Goal: Information Seeking & Learning: Learn about a topic

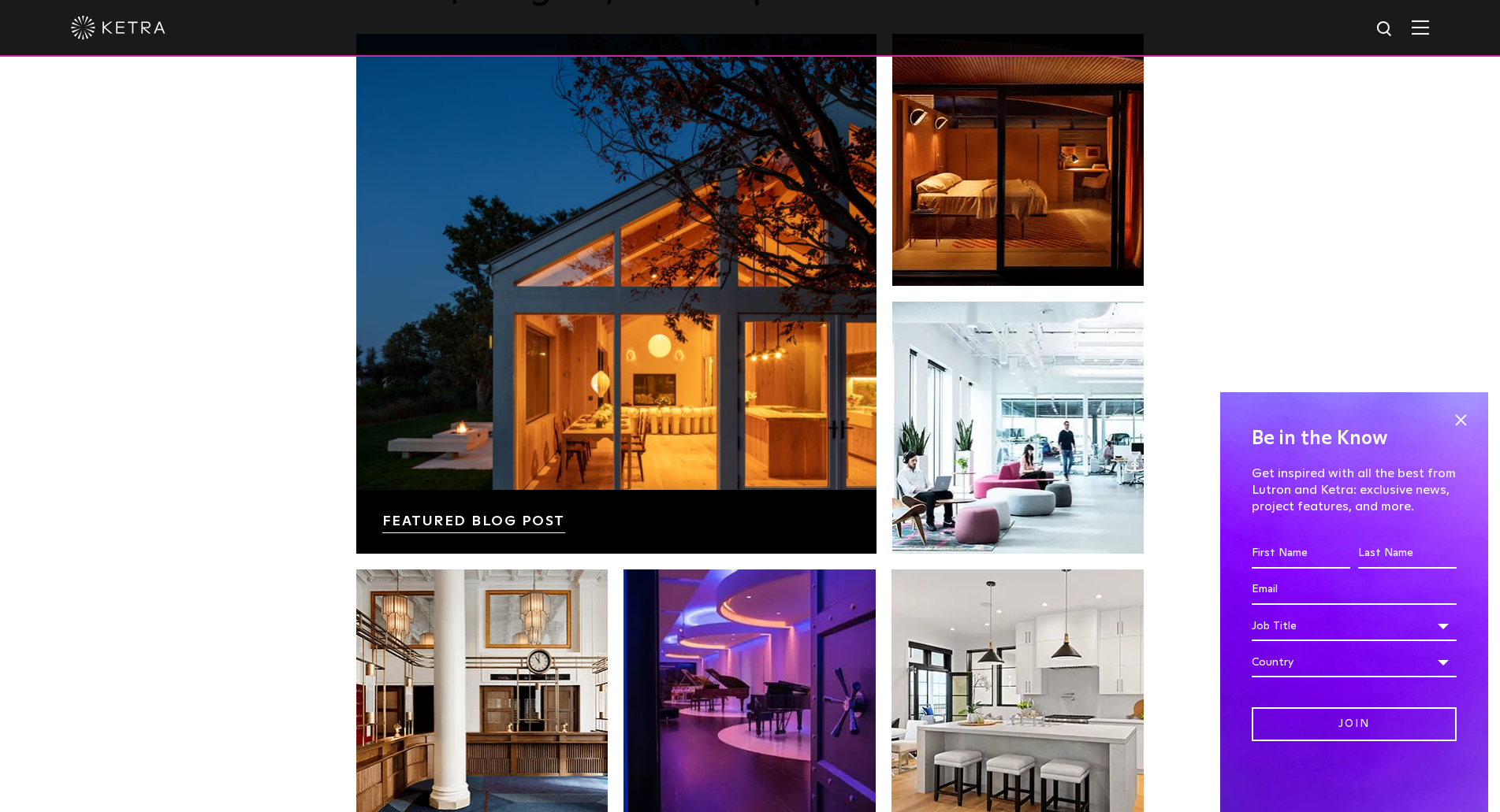
scroll to position [2757, 0]
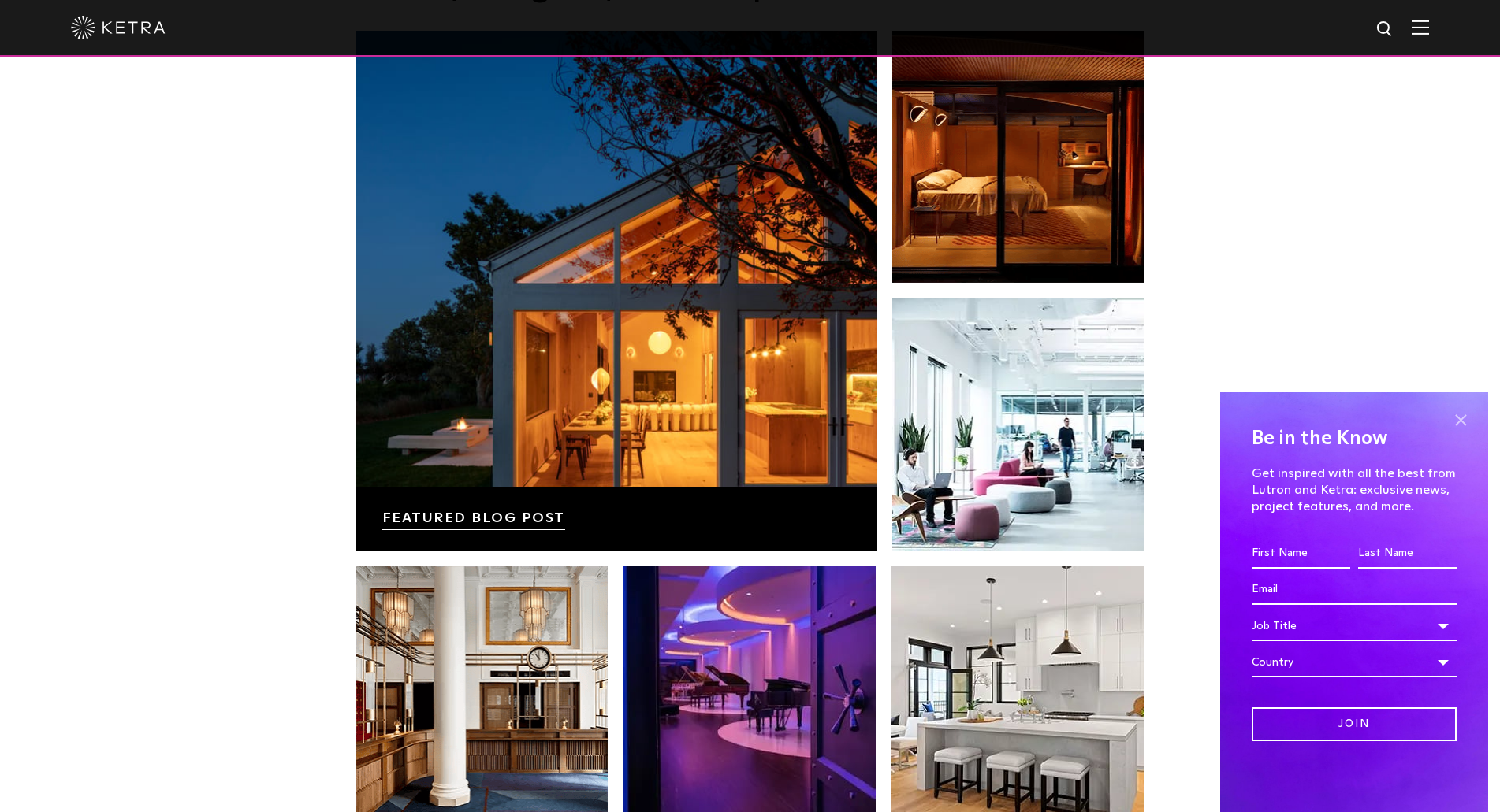
click at [1463, 410] on span at bounding box center [1461, 420] width 23 height 23
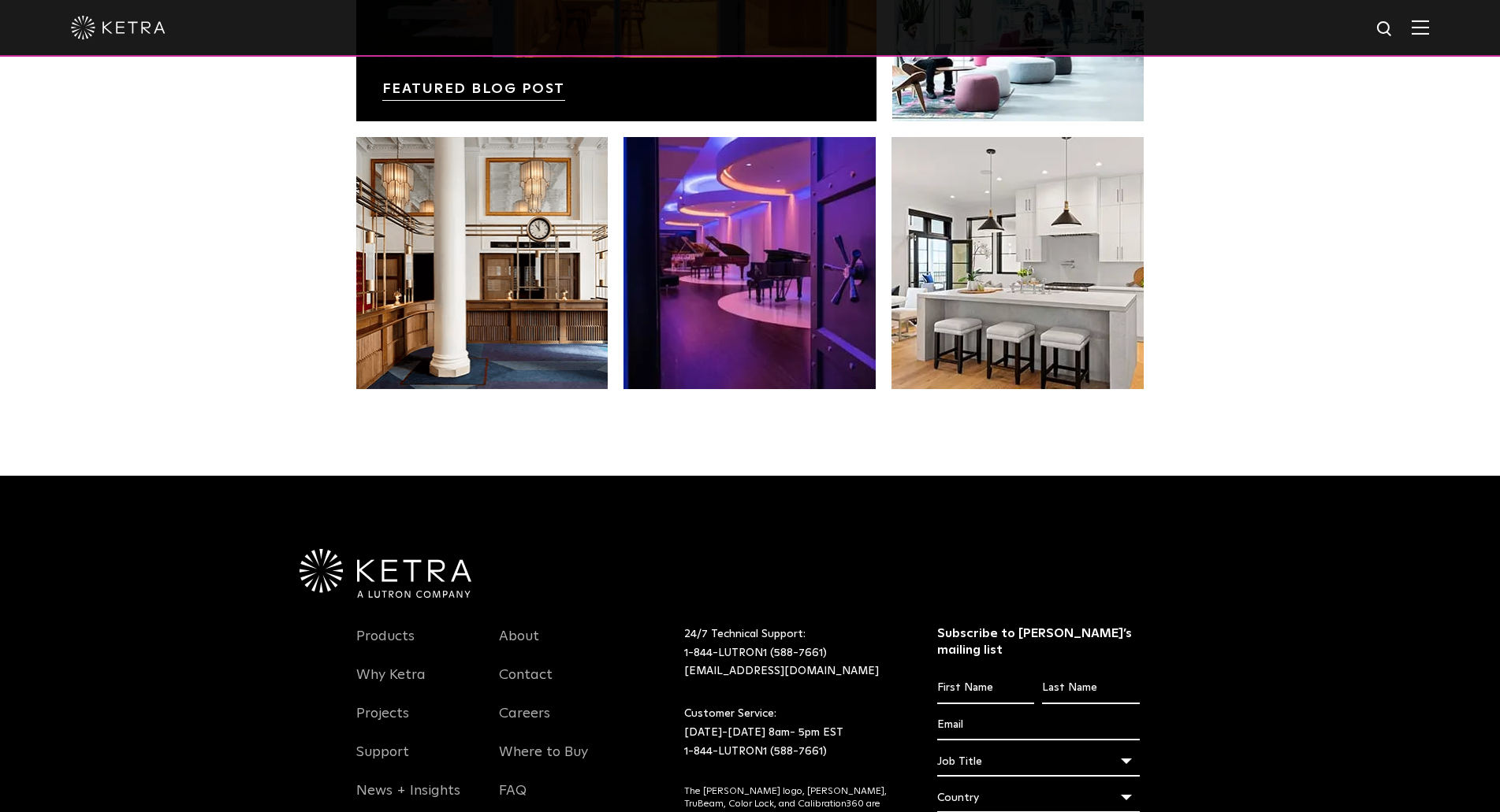
scroll to position [3308, 0]
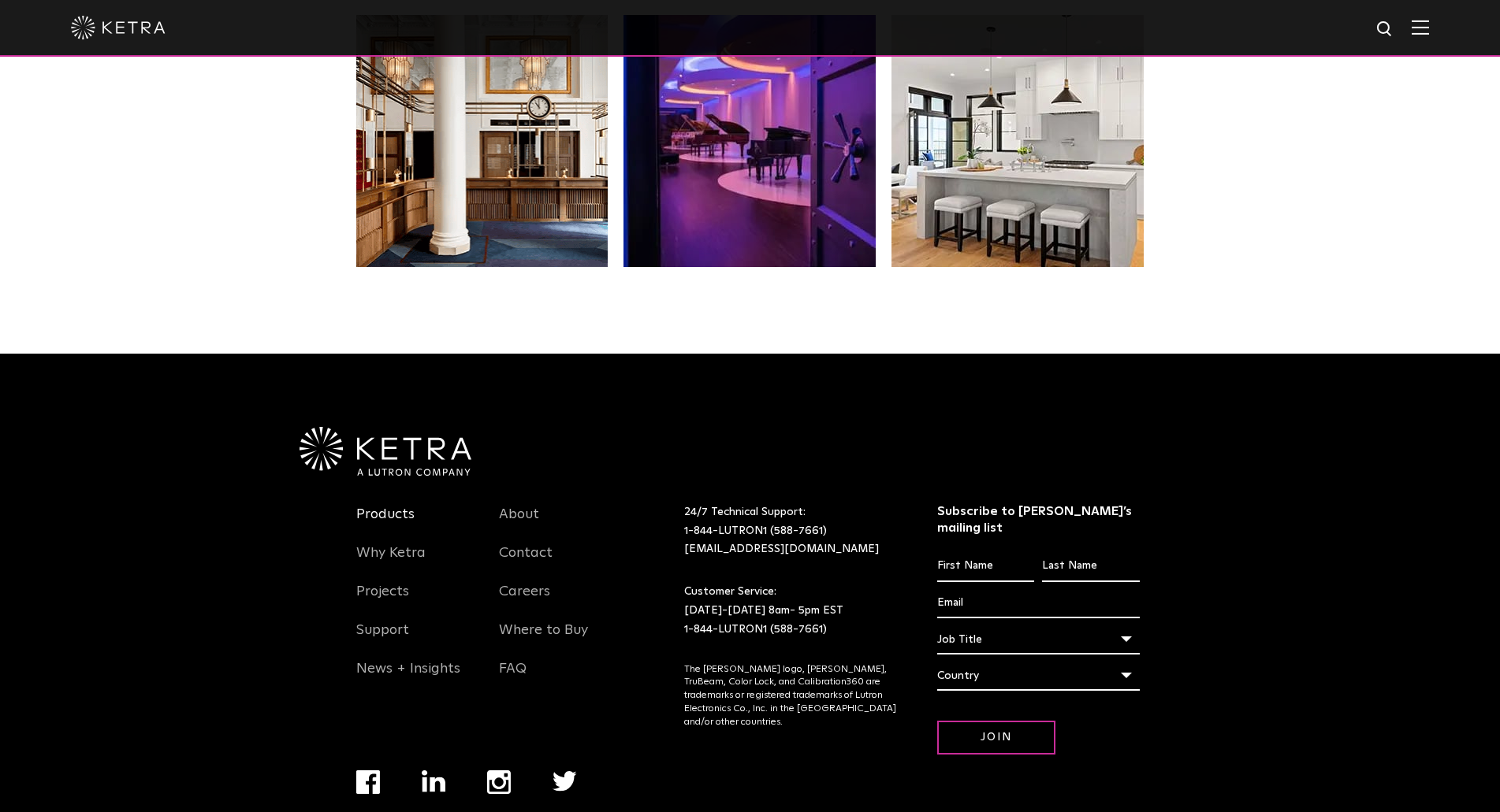
click at [379, 505] on link "Products" at bounding box center [386, 523] width 59 height 36
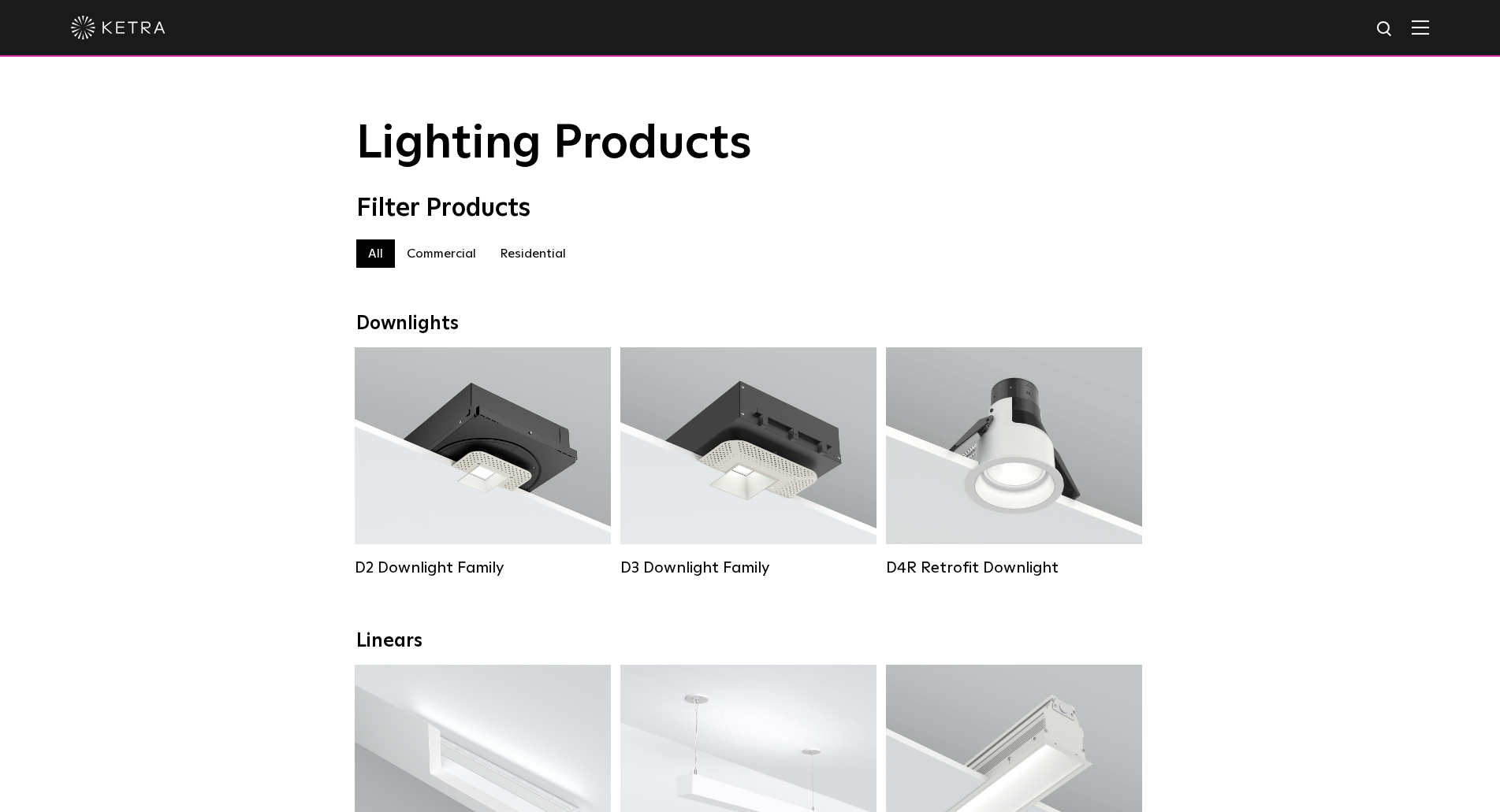
click at [528, 256] on label "Residential" at bounding box center [532, 254] width 90 height 28
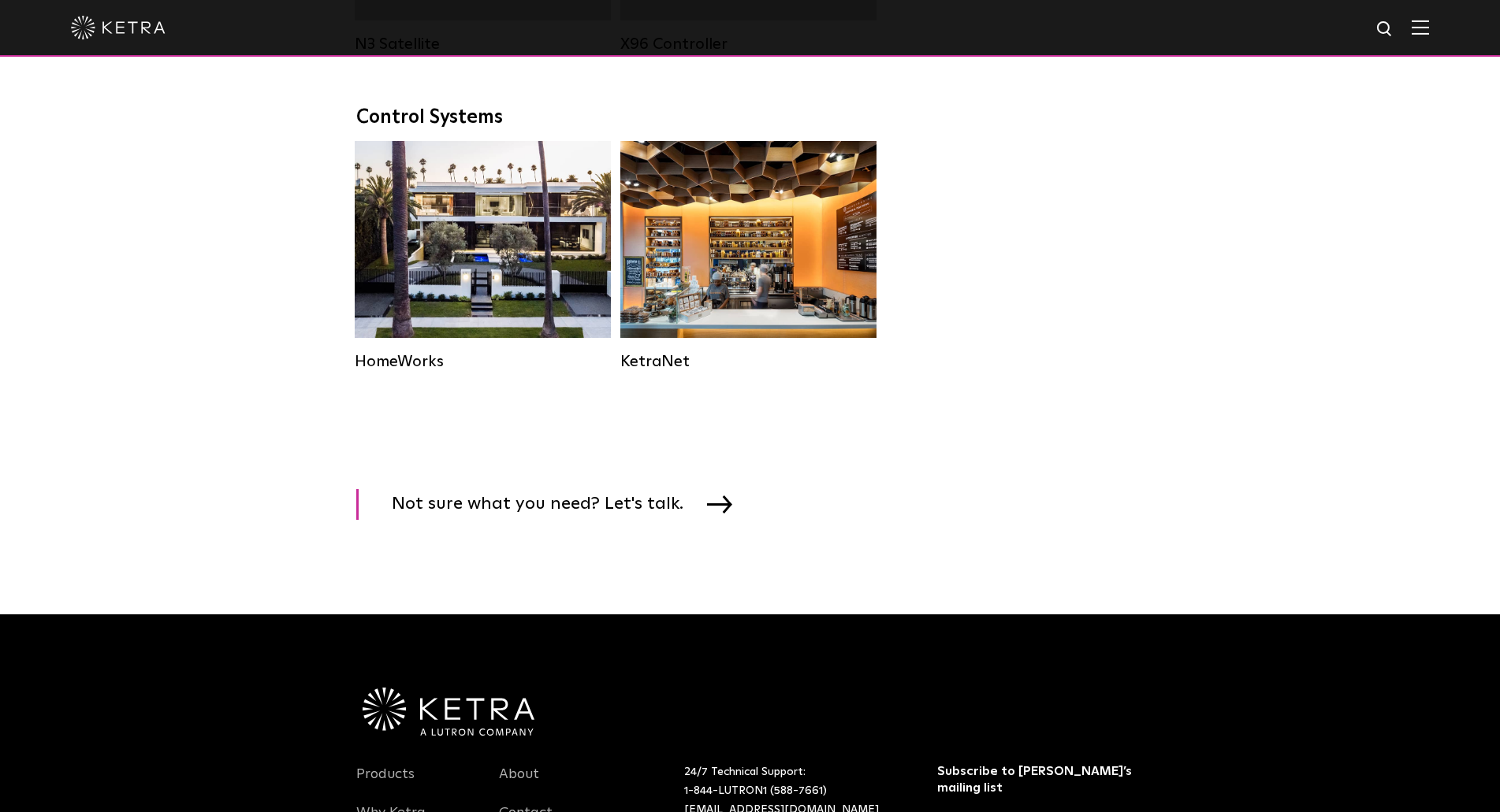
scroll to position [2048, 0]
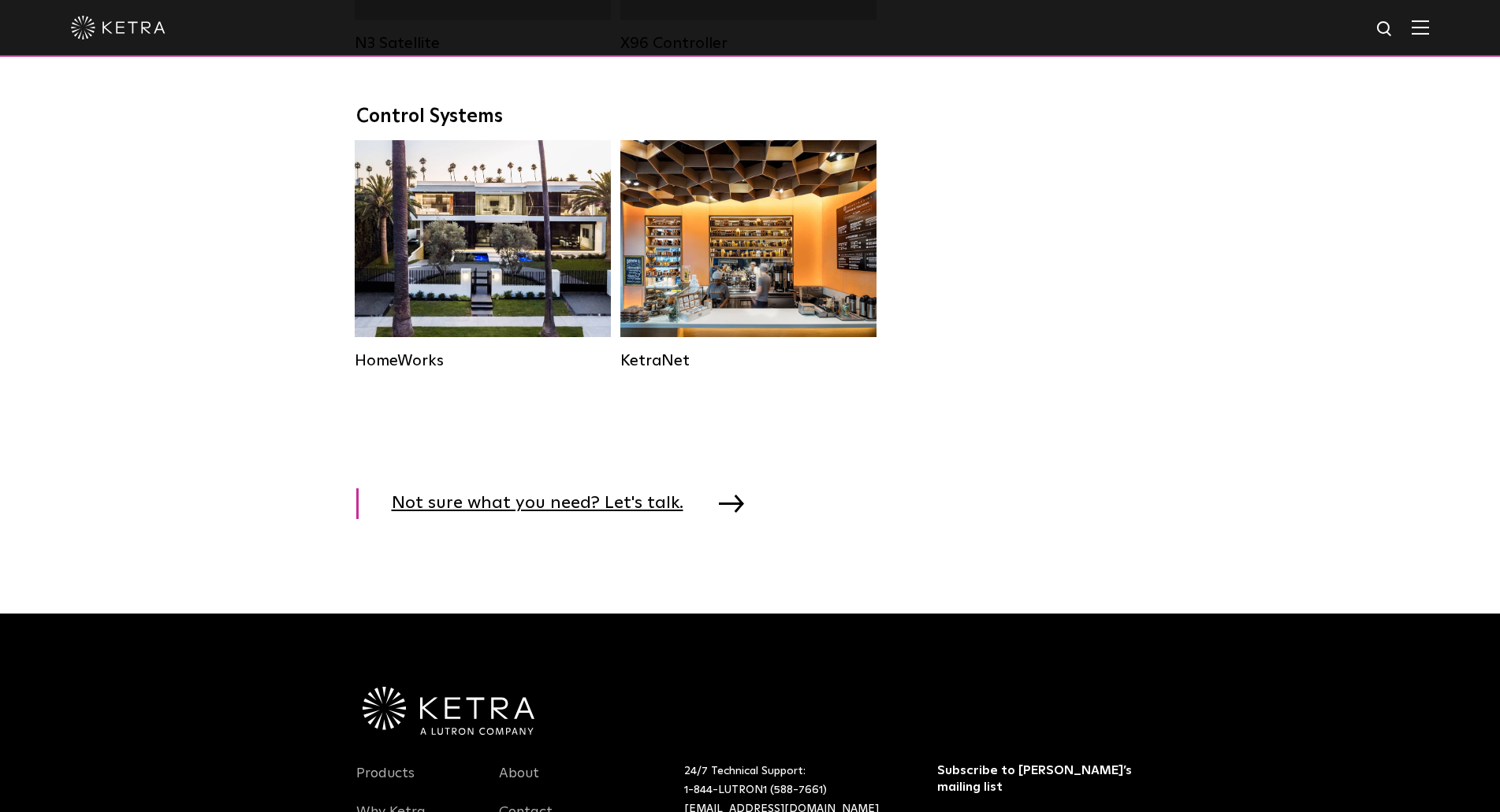
click at [632, 519] on span "Not sure what you need? Let's talk." at bounding box center [549, 504] width 315 height 31
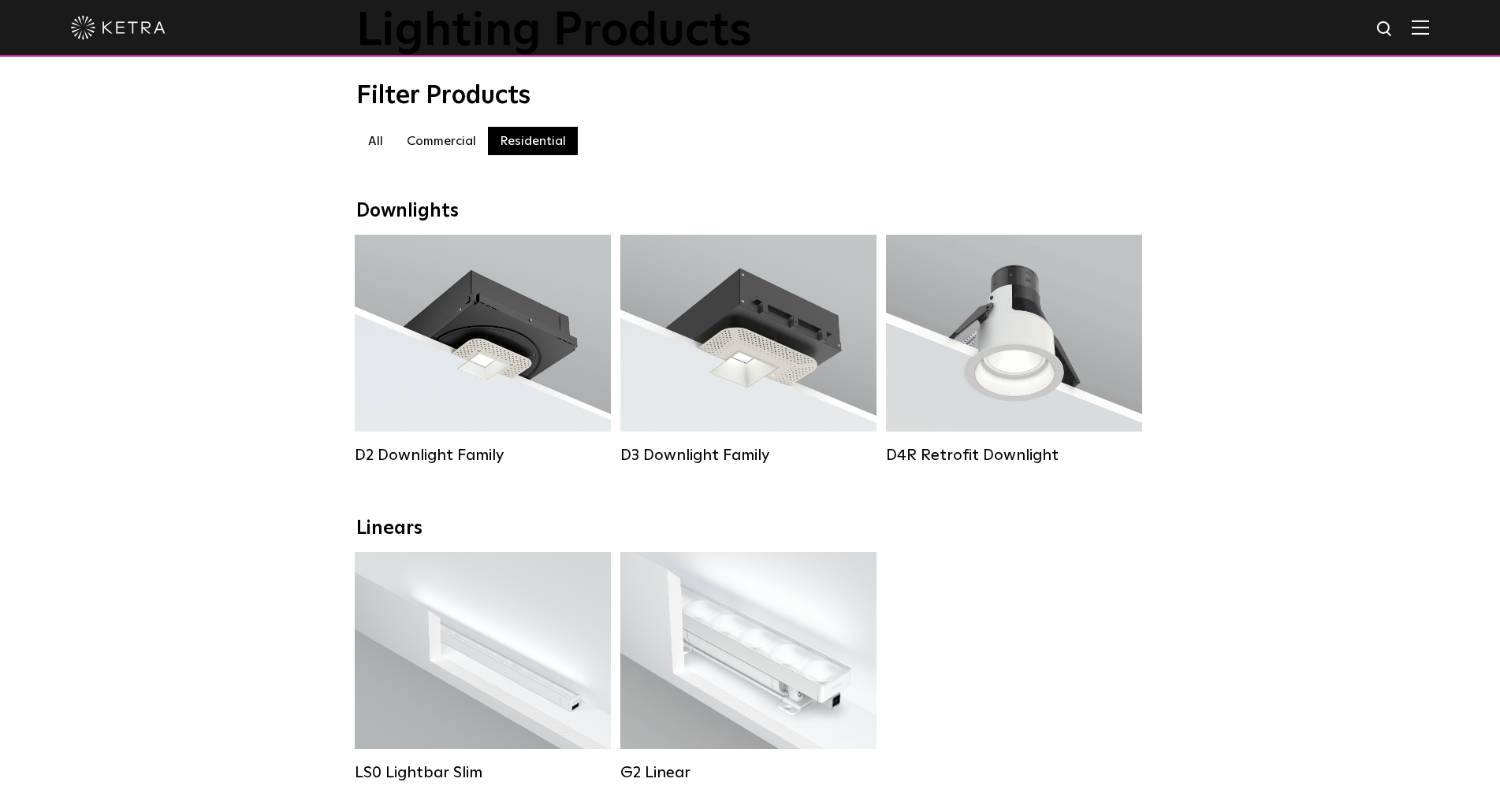
scroll to position [79, 0]
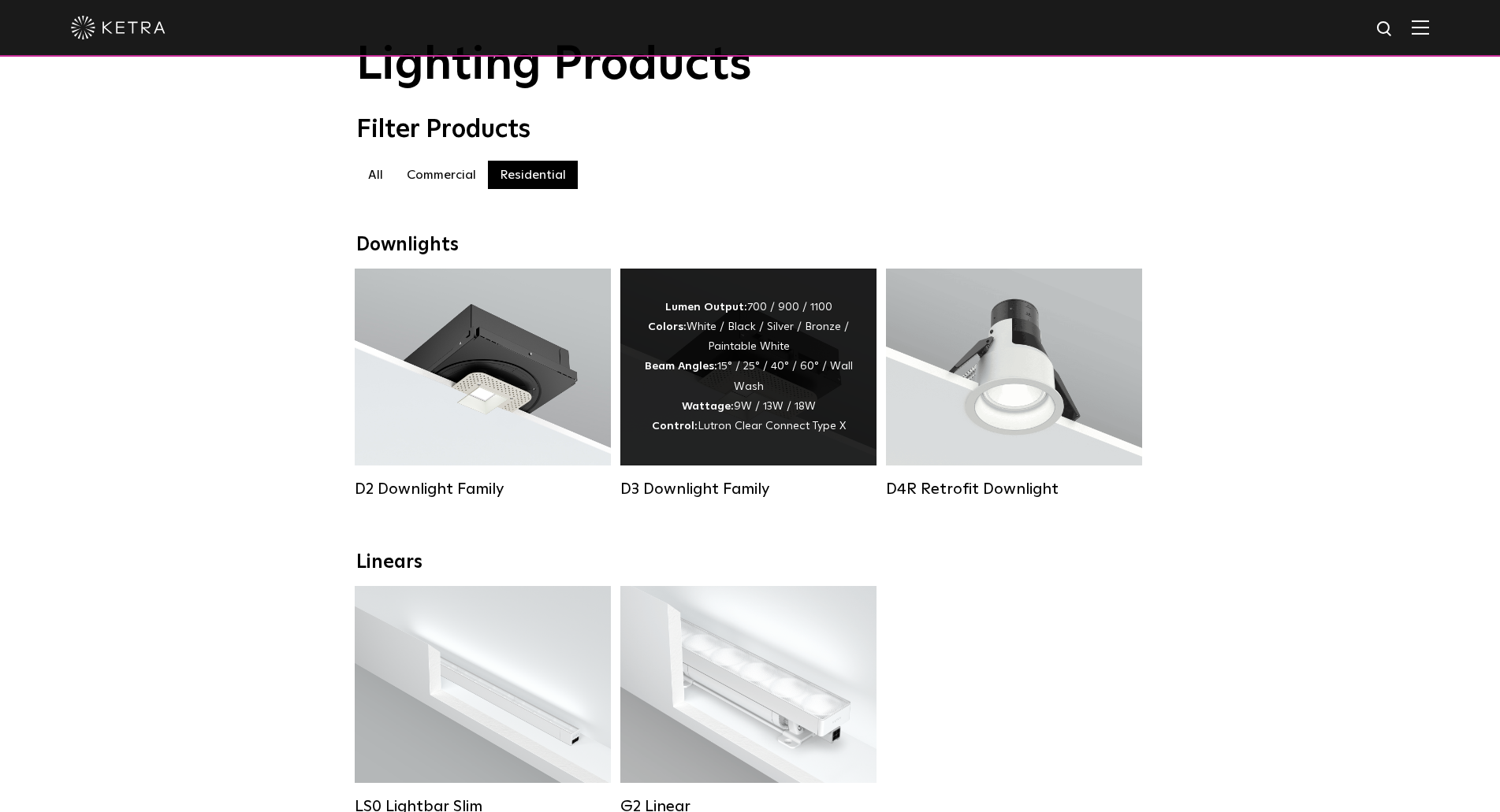
click at [727, 394] on div "Lumen Output: 700 / 900 / 1100 Colors: White / Black / Silver / Bronze / Painta…" at bounding box center [748, 366] width 209 height 138
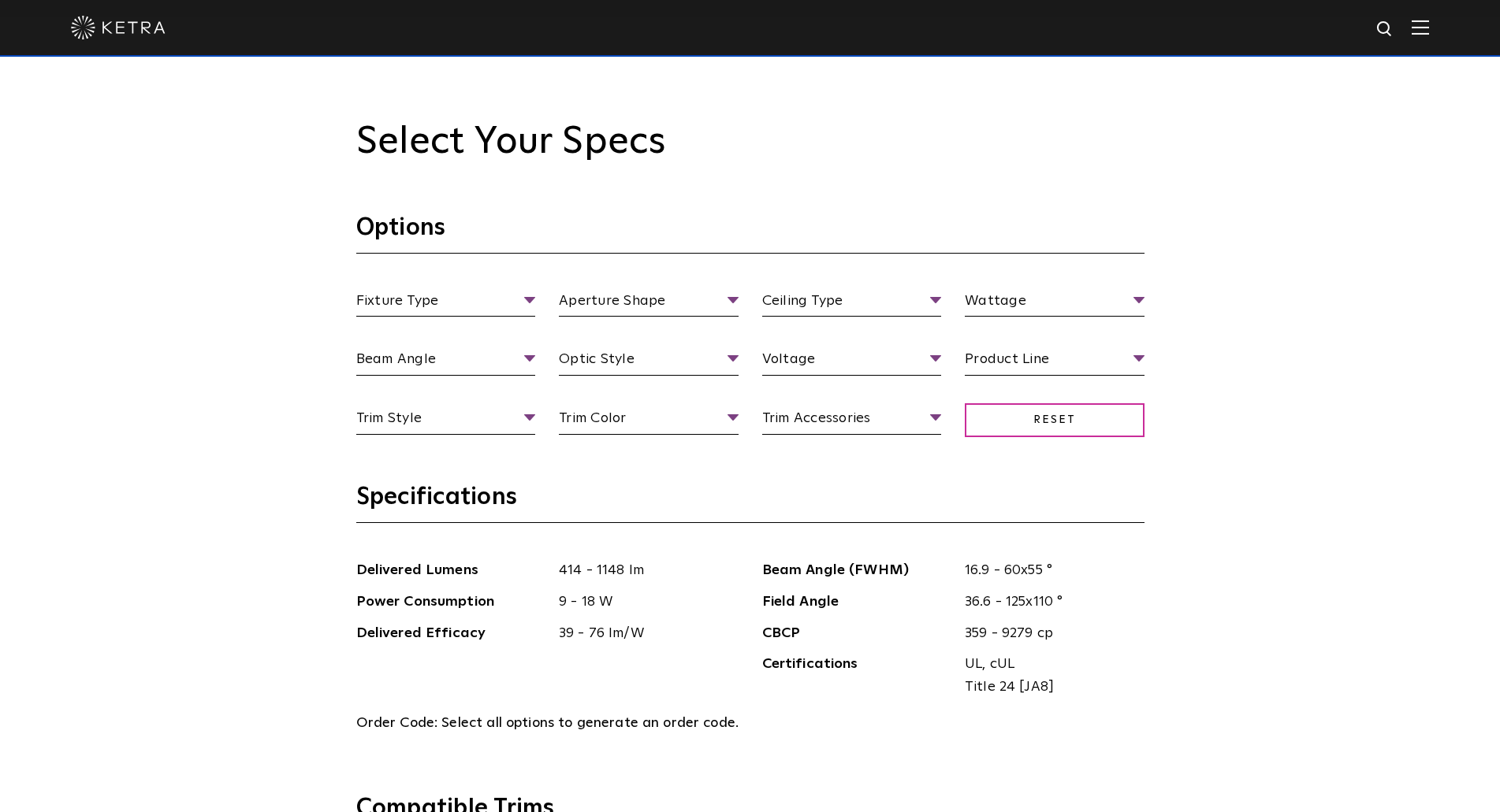
scroll to position [1575, 0]
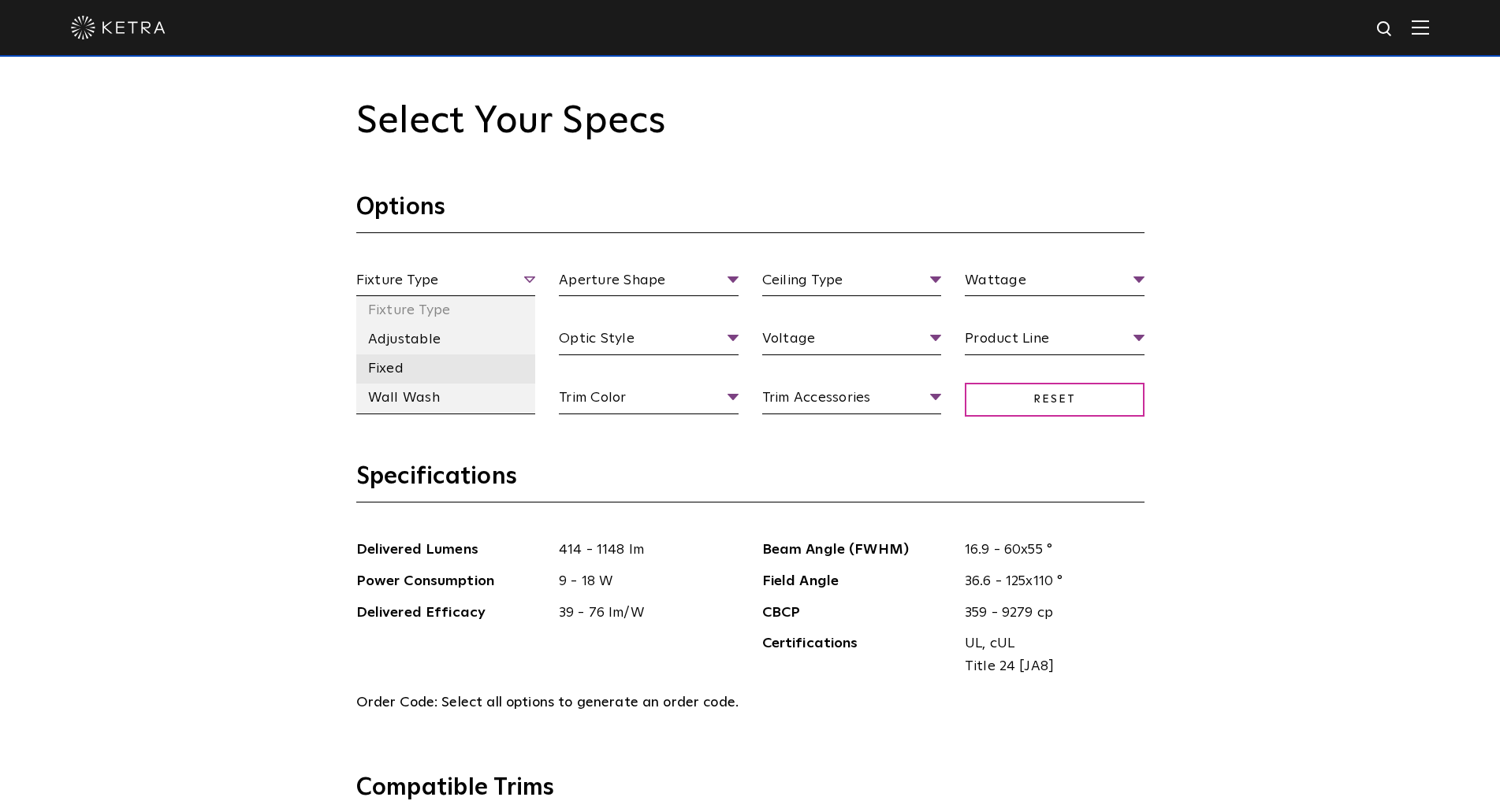
click at [397, 370] on li "Fixed" at bounding box center [446, 369] width 179 height 29
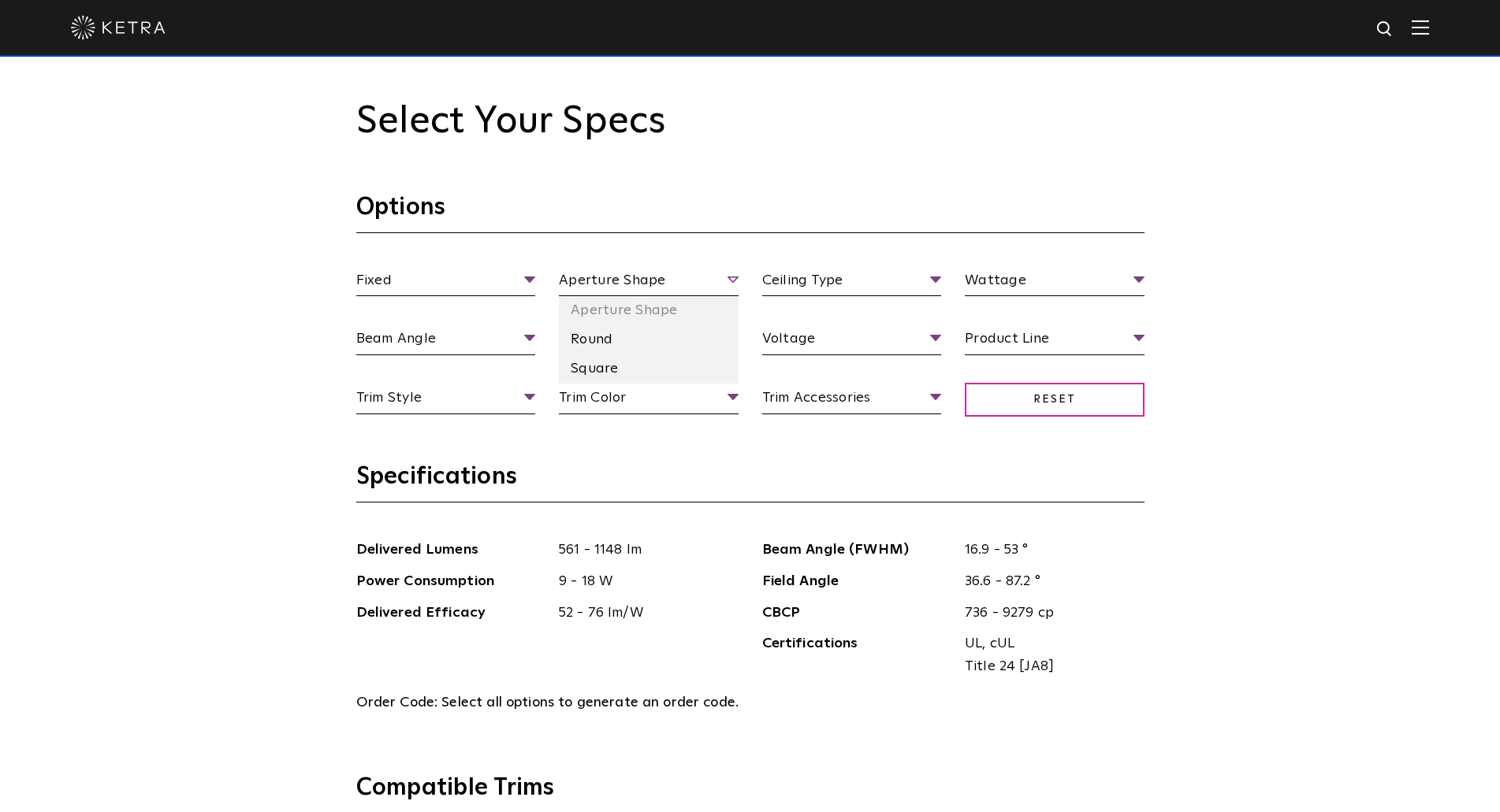
click at [672, 289] on span "Aperture Shape" at bounding box center [648, 282] width 179 height 28
click at [598, 336] on li "Round" at bounding box center [648, 339] width 179 height 29
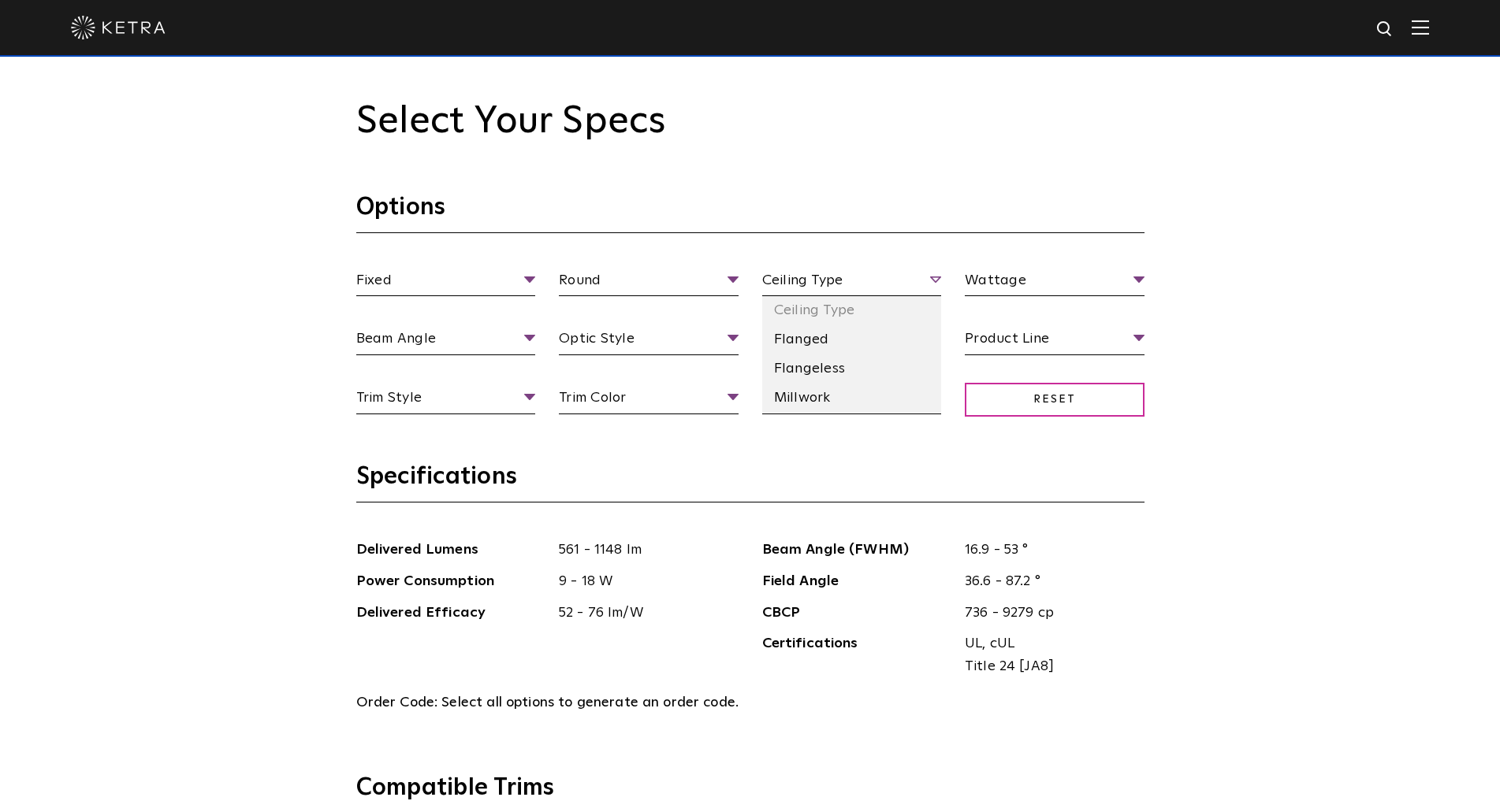
click at [812, 287] on span "Ceiling Type" at bounding box center [852, 282] width 179 height 28
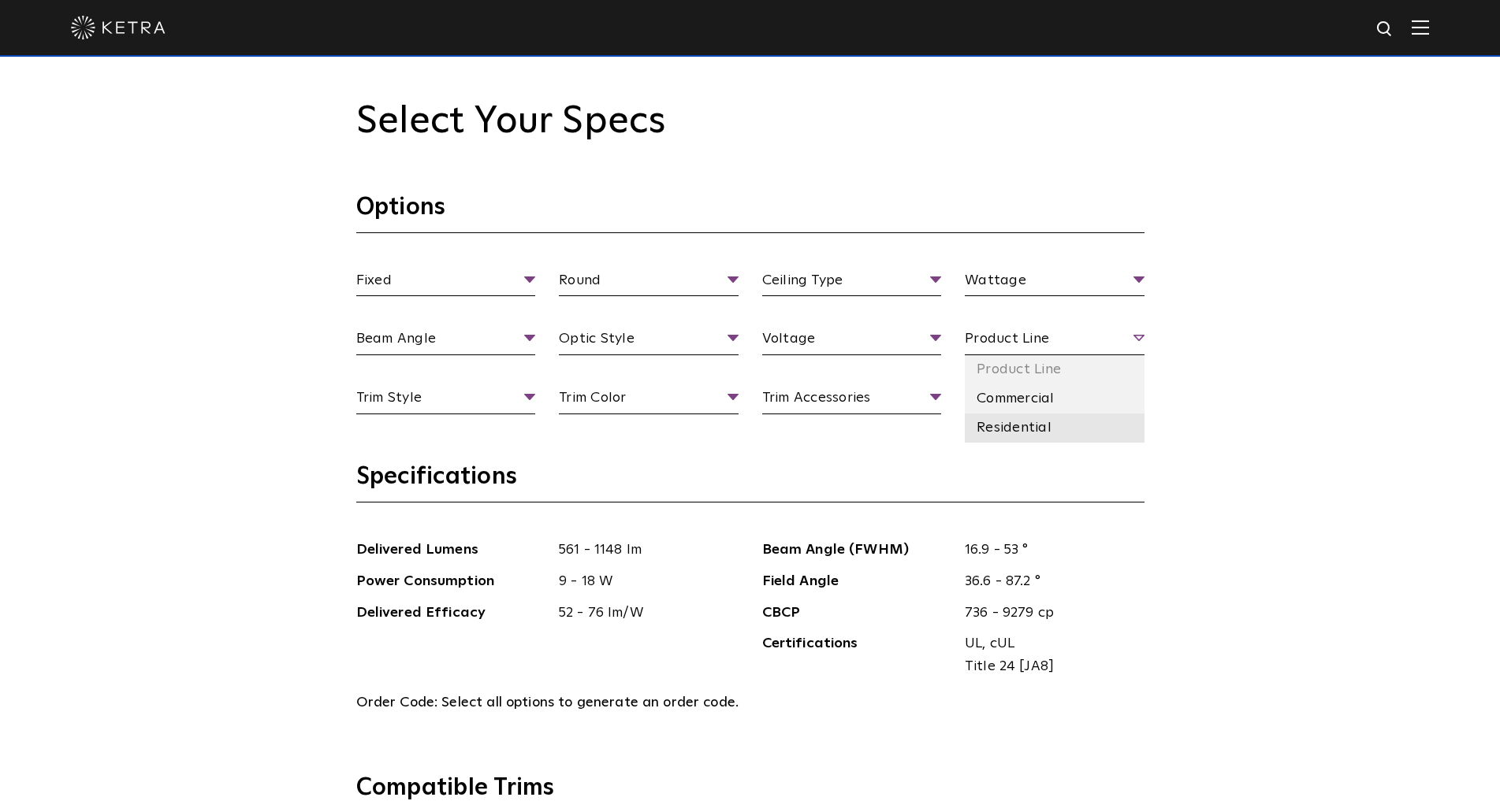
click at [1025, 431] on li "Residential" at bounding box center [1055, 428] width 179 height 29
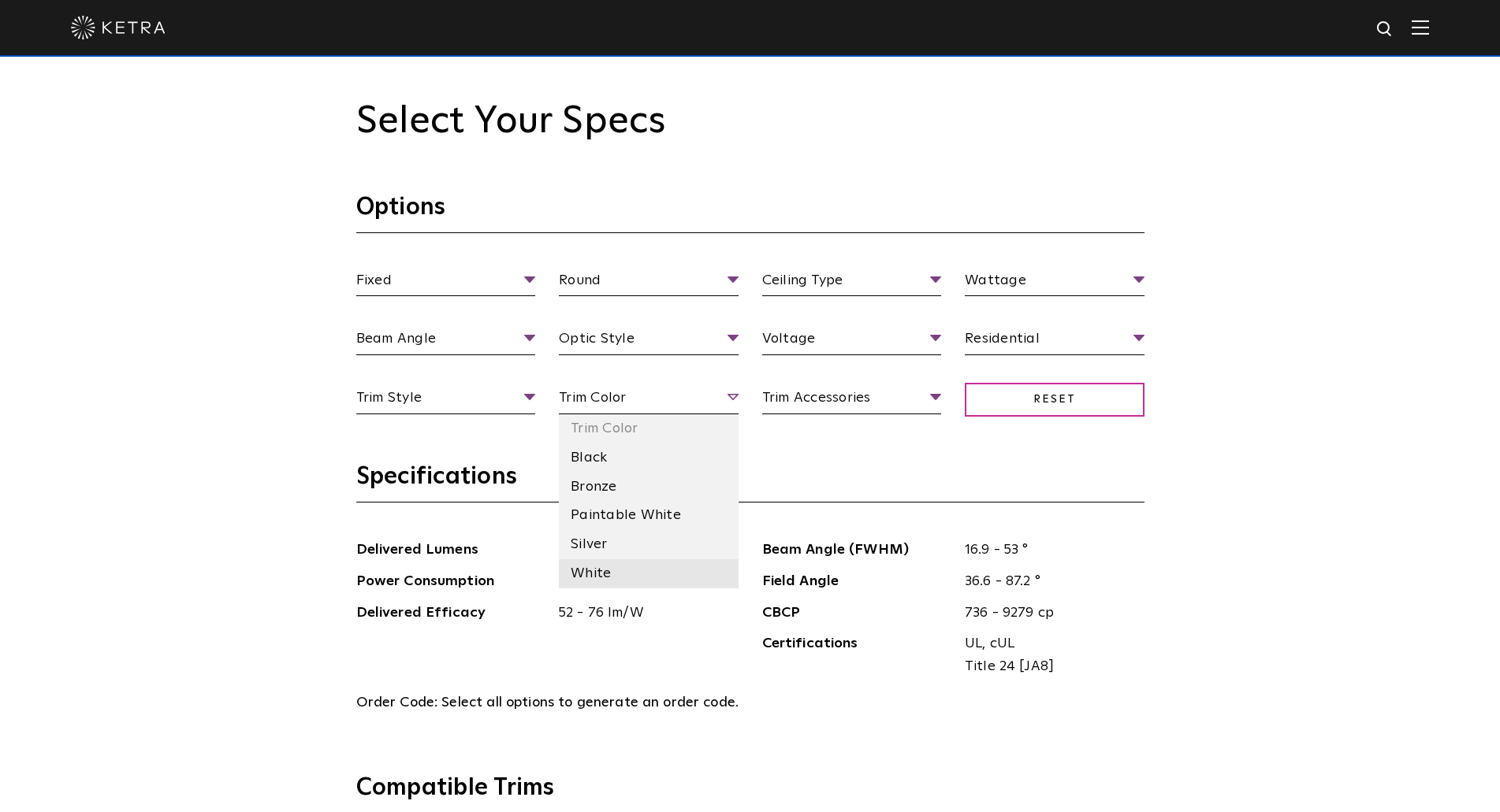
click at [610, 569] on li "White" at bounding box center [648, 573] width 179 height 29
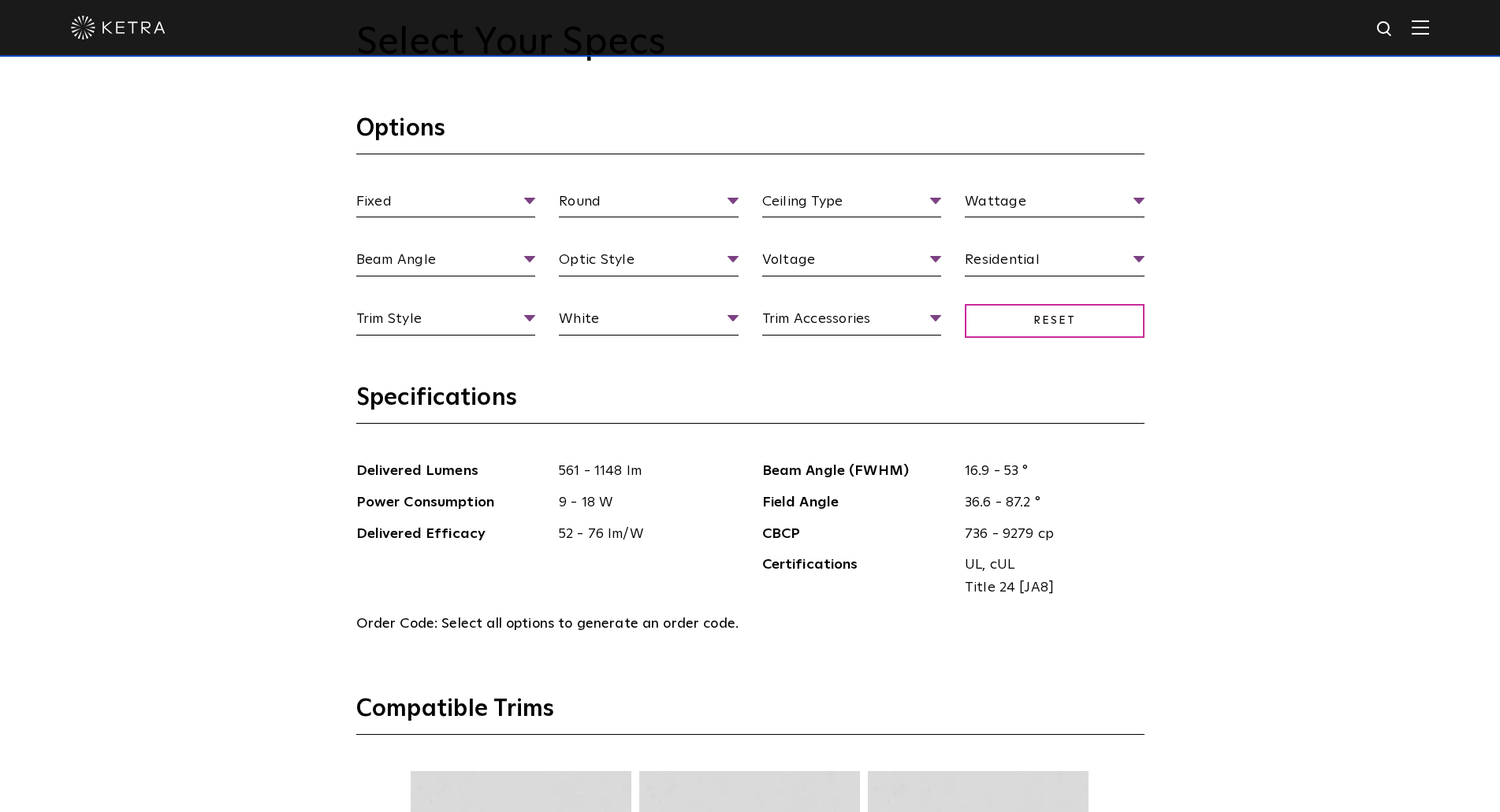
scroll to position [1812, 0]
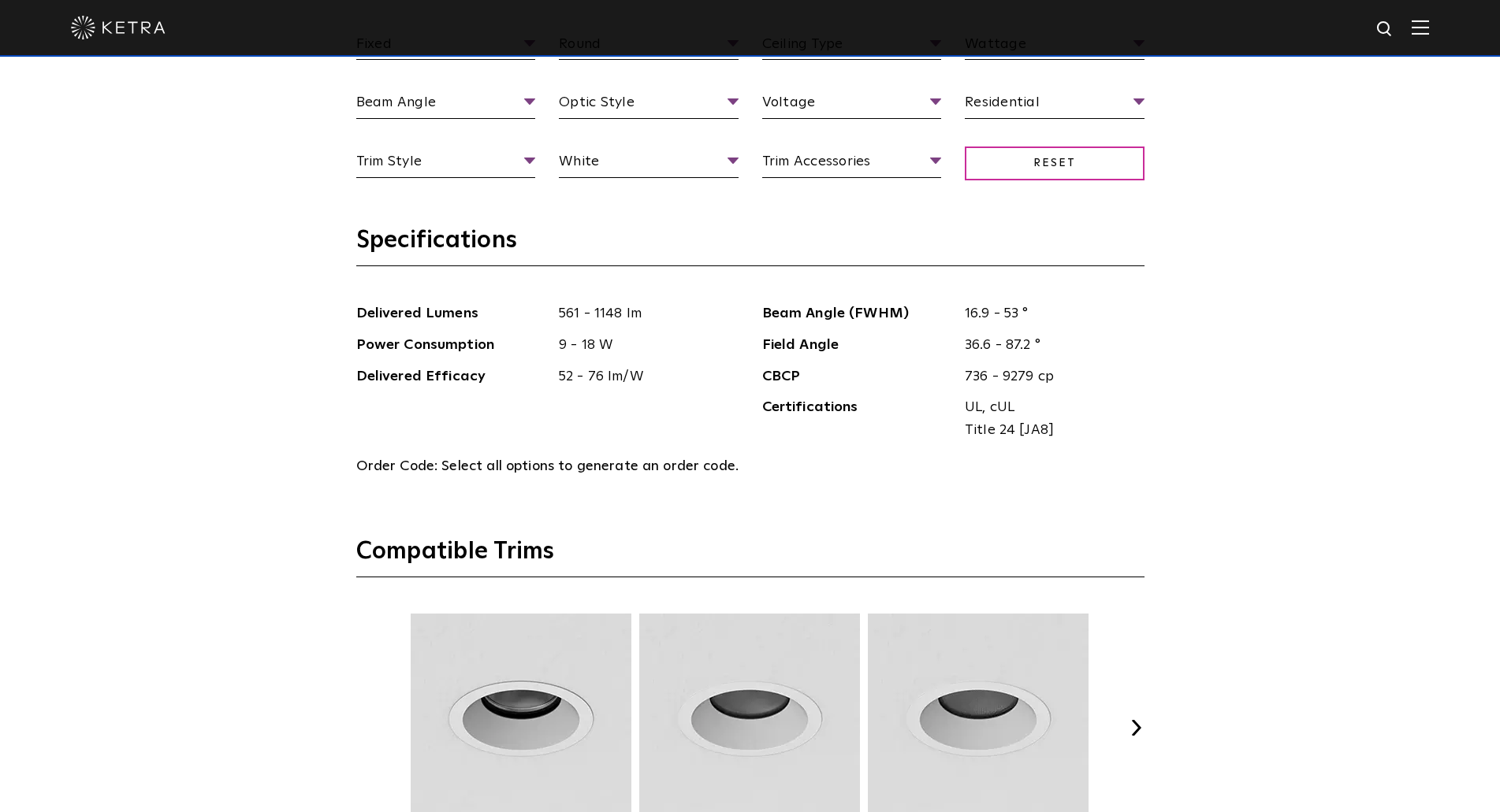
click at [545, 466] on span "Select all options to generate an order code." at bounding box center [589, 466] width 297 height 14
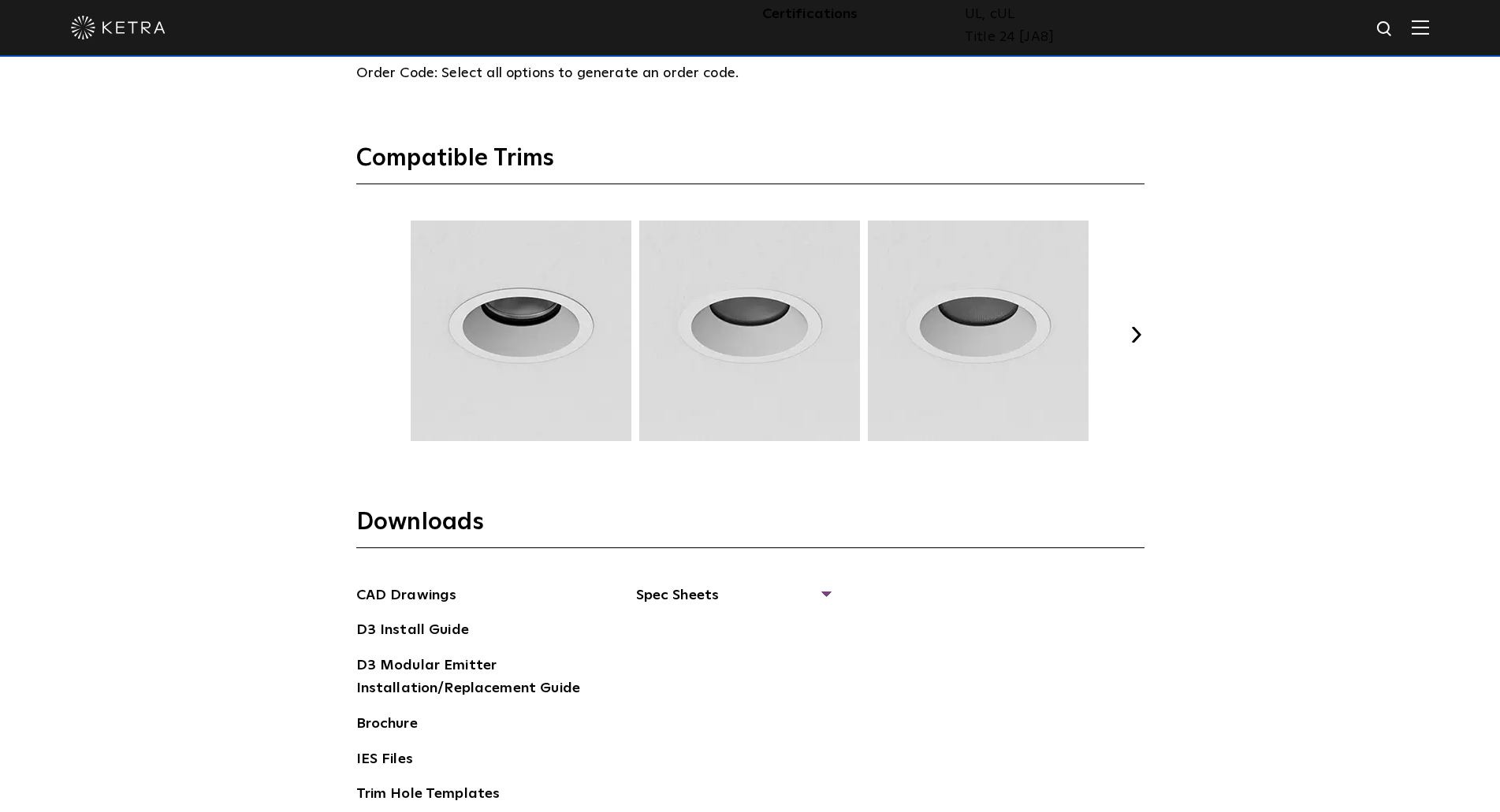
scroll to position [2206, 0]
click at [511, 367] on img at bounding box center [521, 329] width 226 height 220
click at [1136, 333] on button "Next" at bounding box center [1136, 334] width 16 height 16
click at [1140, 334] on button "Next" at bounding box center [1136, 334] width 16 height 16
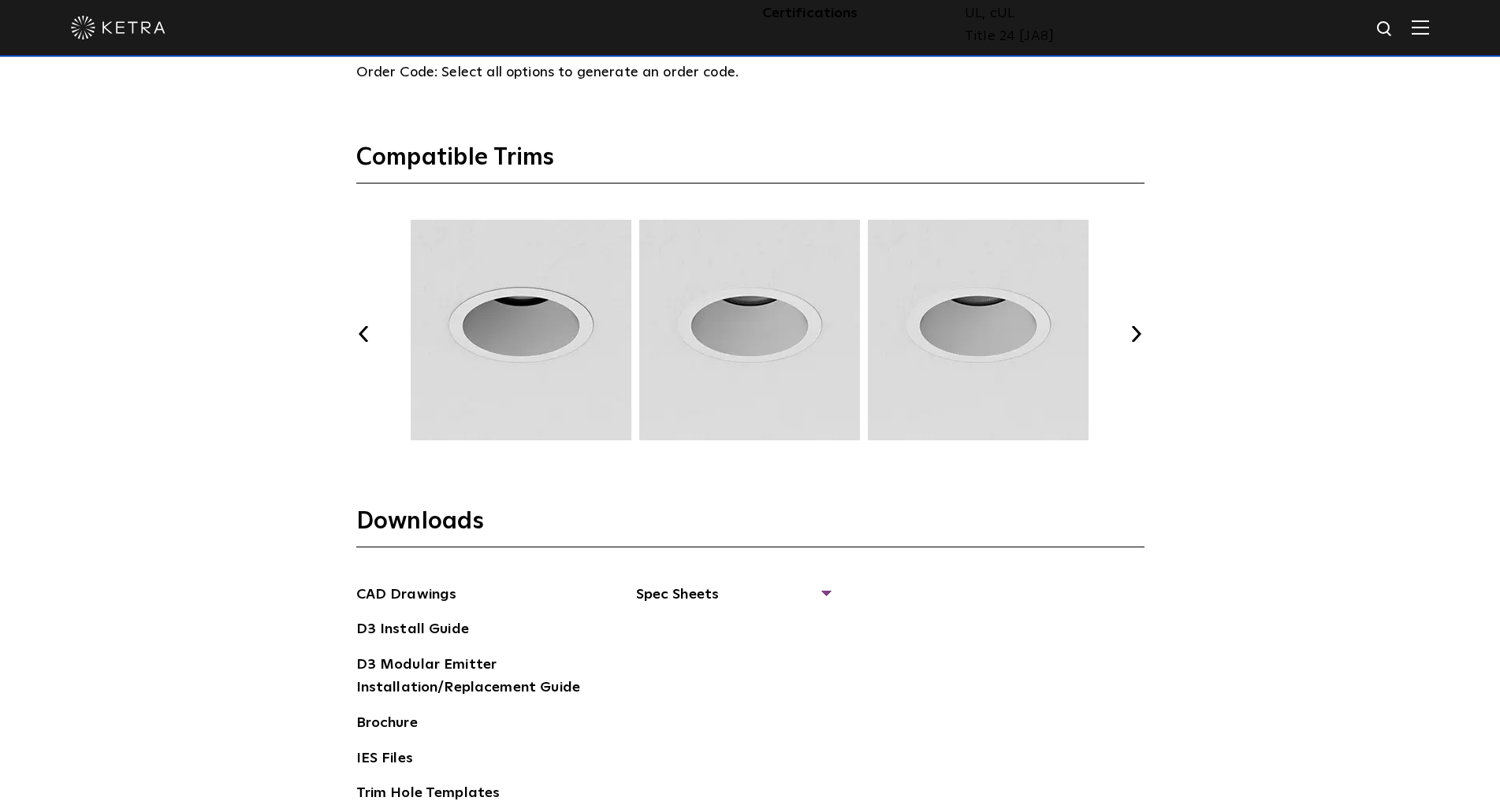
click at [1140, 334] on button "Next" at bounding box center [1136, 334] width 16 height 16
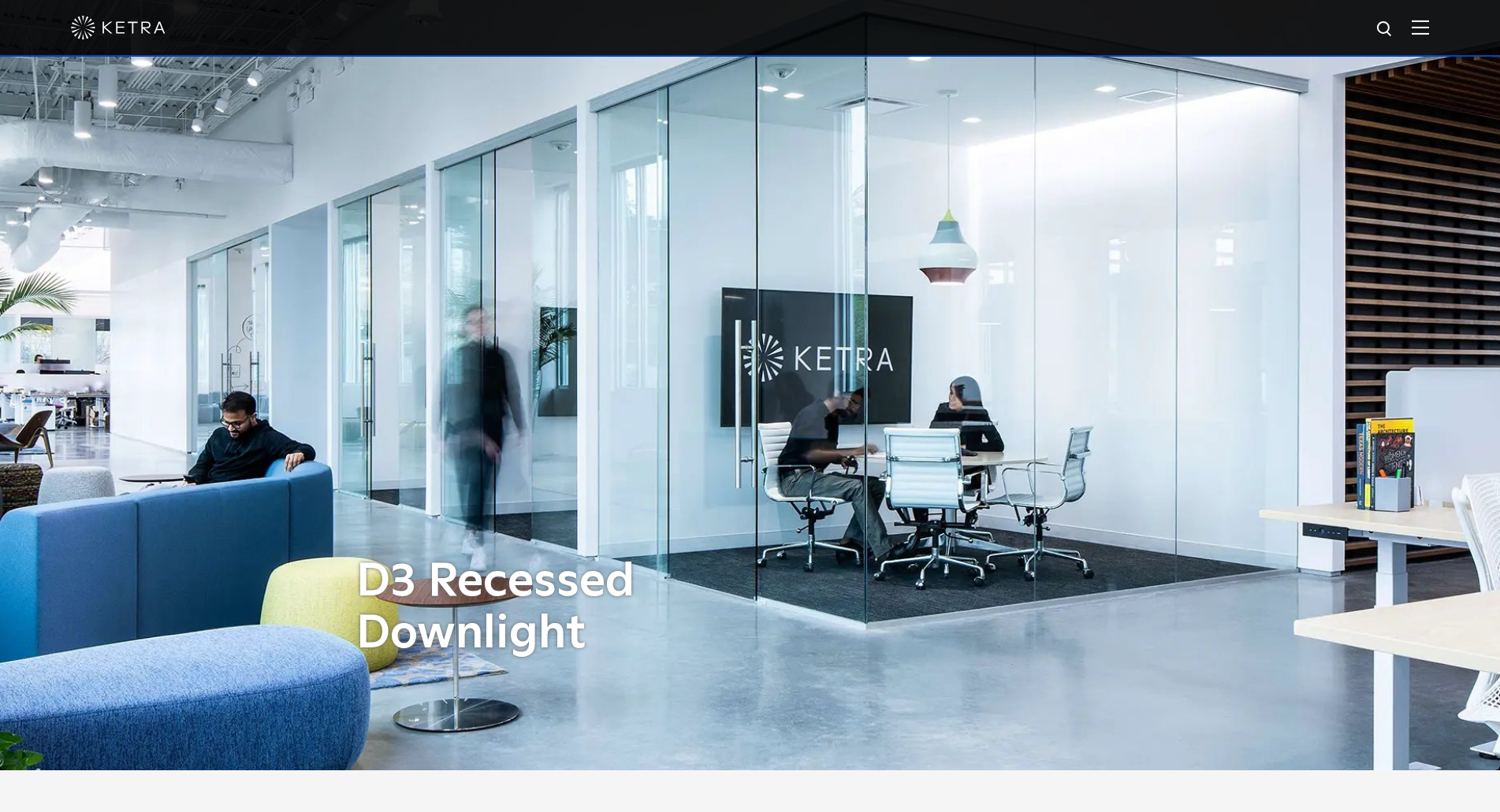
scroll to position [0, 0]
